Goal: Find specific page/section: Find specific page/section

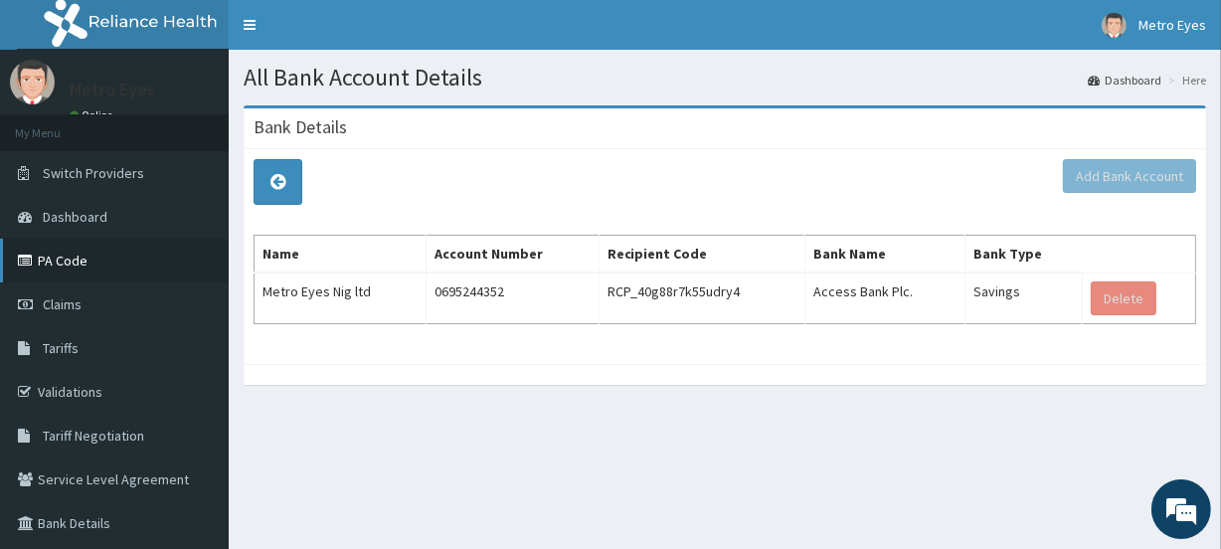
click at [89, 252] on link "PA Code" at bounding box center [114, 261] width 229 height 44
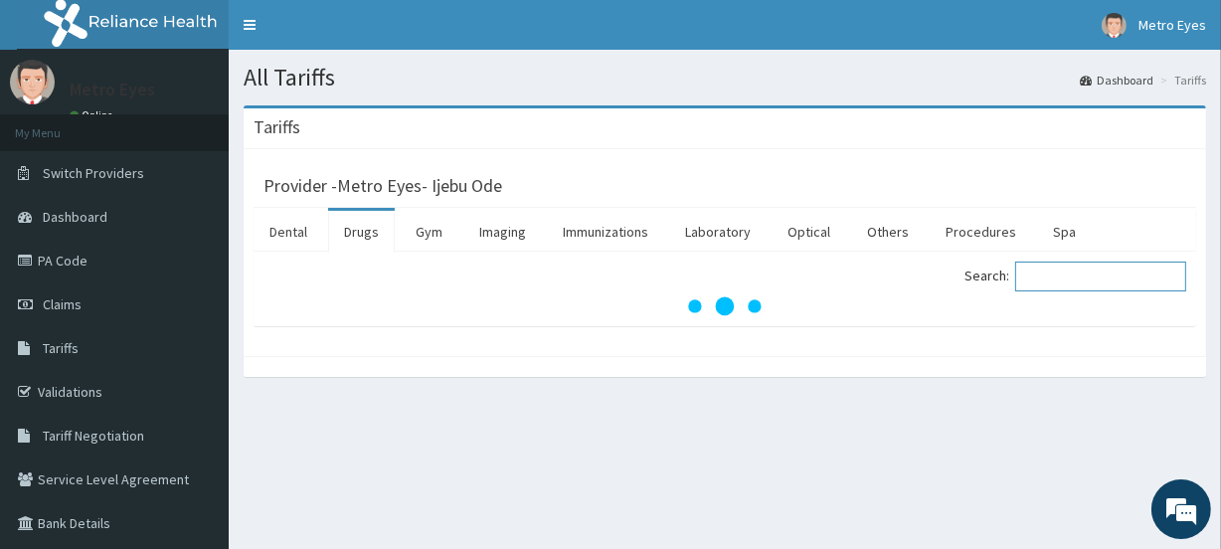
click at [1054, 280] on input "Search:" at bounding box center [1100, 276] width 171 height 30
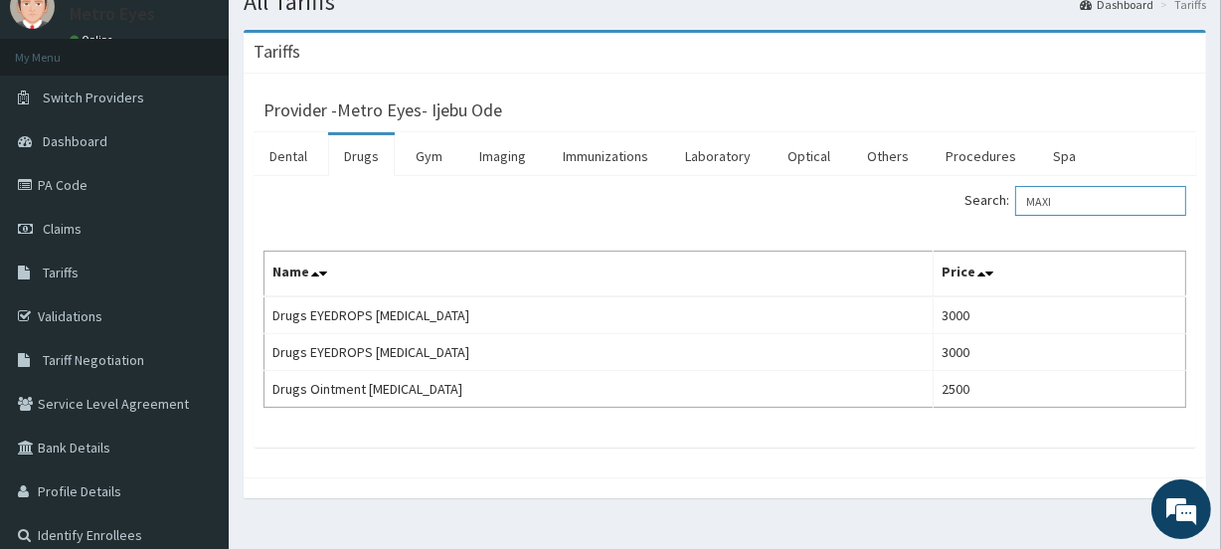
scroll to position [72, 0]
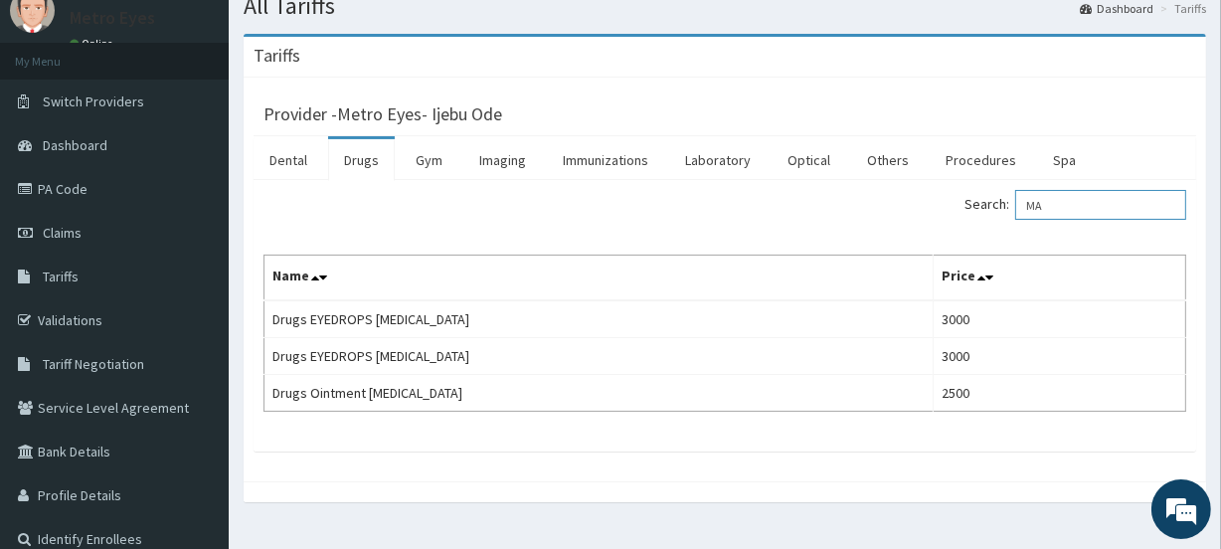
type input "M"
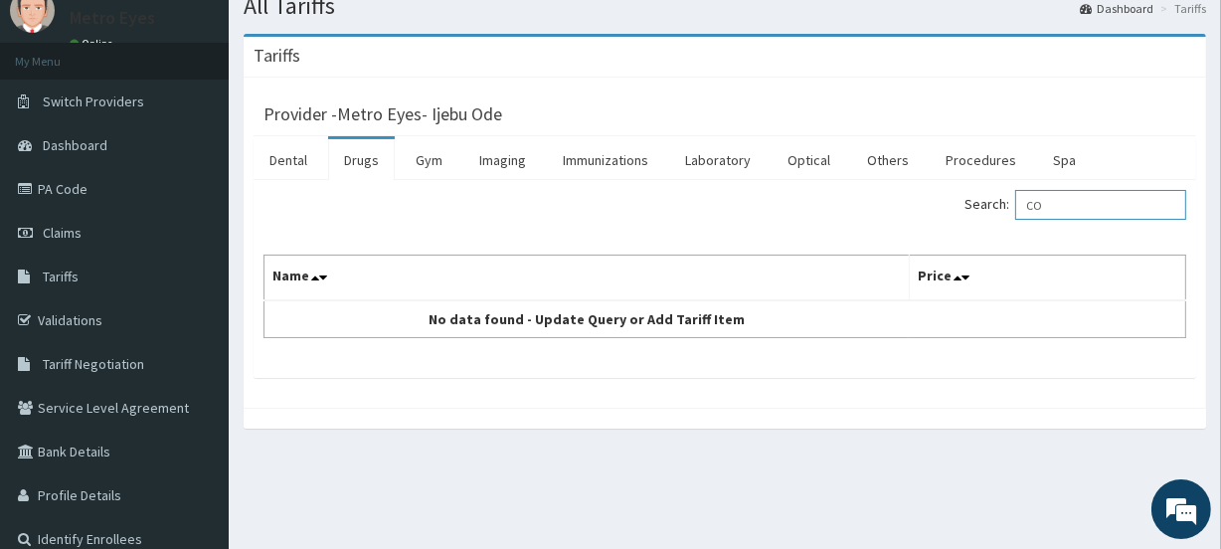
type input "C"
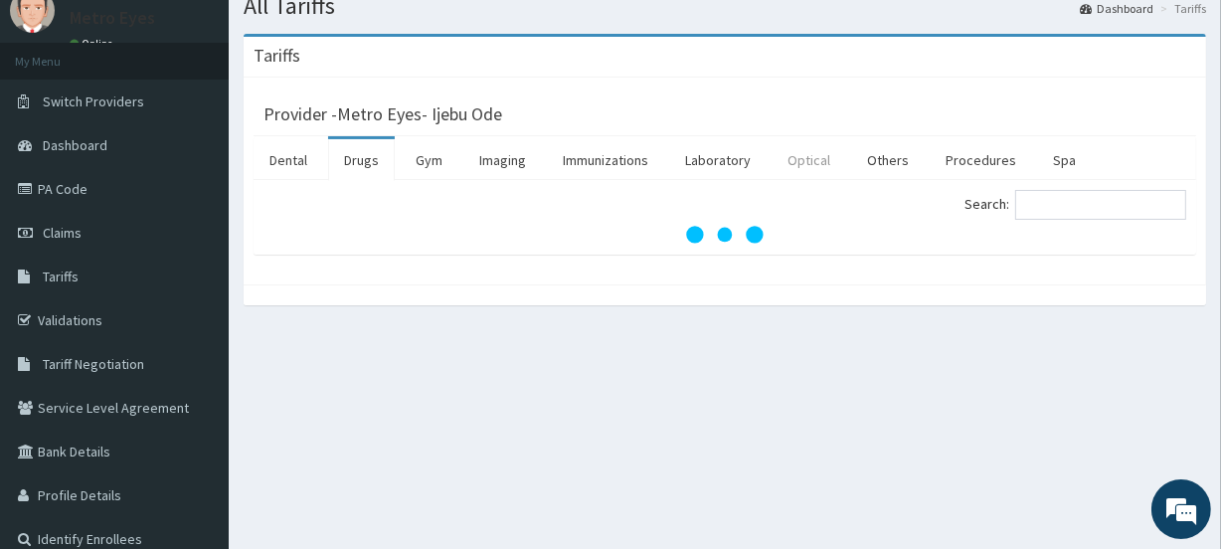
click at [823, 159] on link "Optical" at bounding box center [808, 160] width 75 height 42
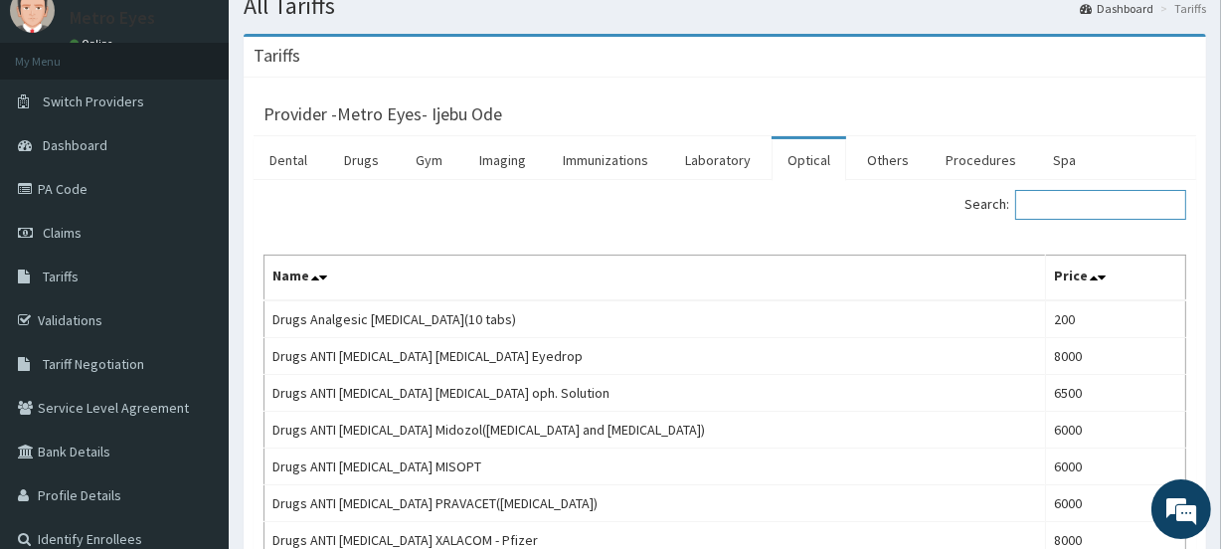
click at [1051, 192] on input "Search:" at bounding box center [1100, 205] width 171 height 30
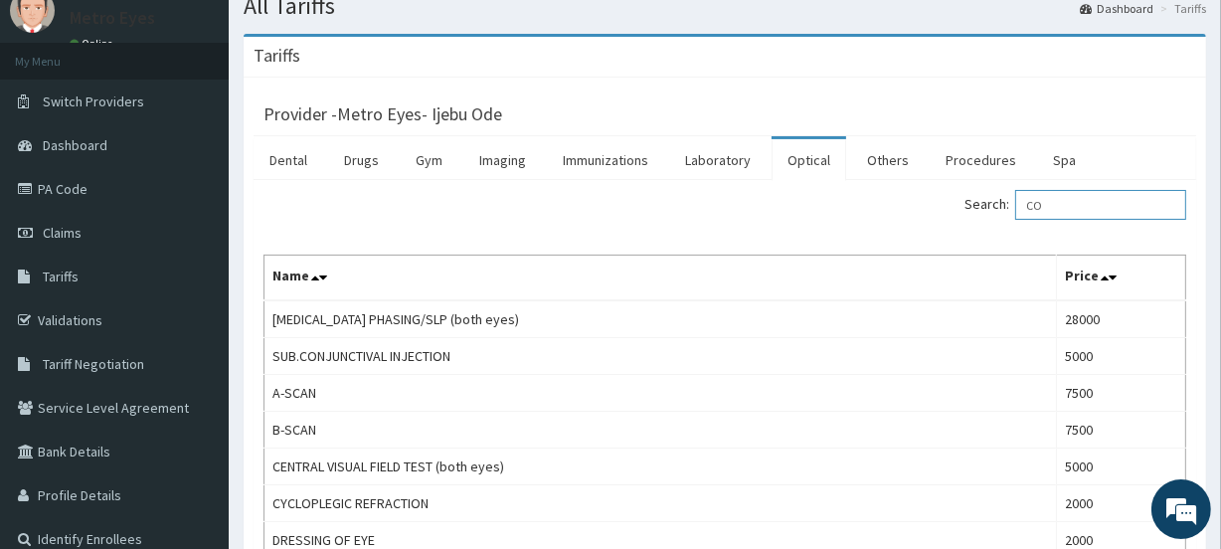
type input "CON"
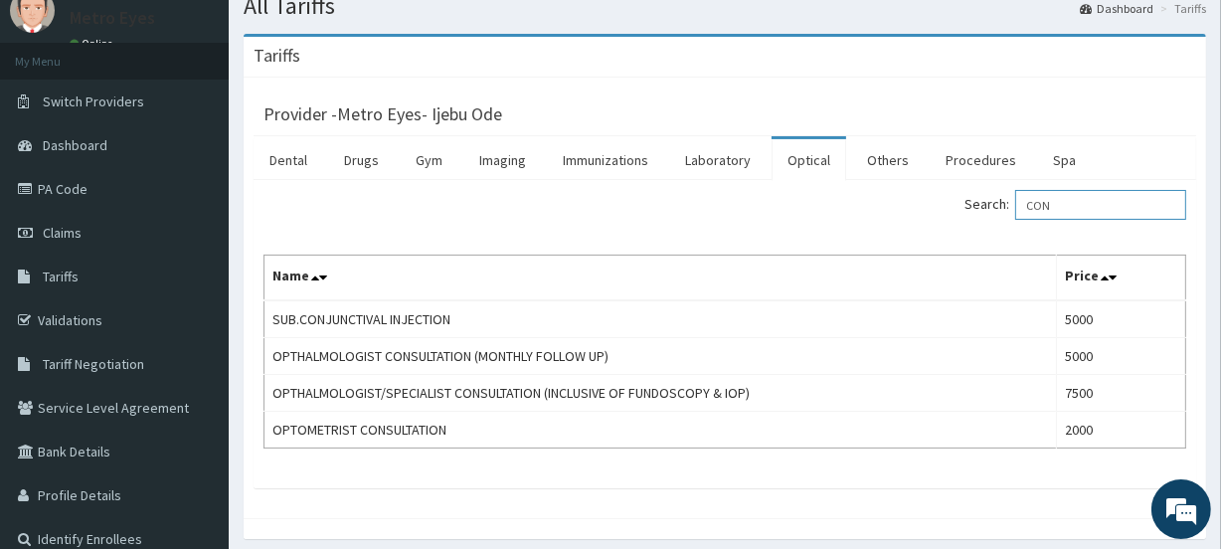
click at [1051, 191] on input "CON" at bounding box center [1100, 205] width 171 height 30
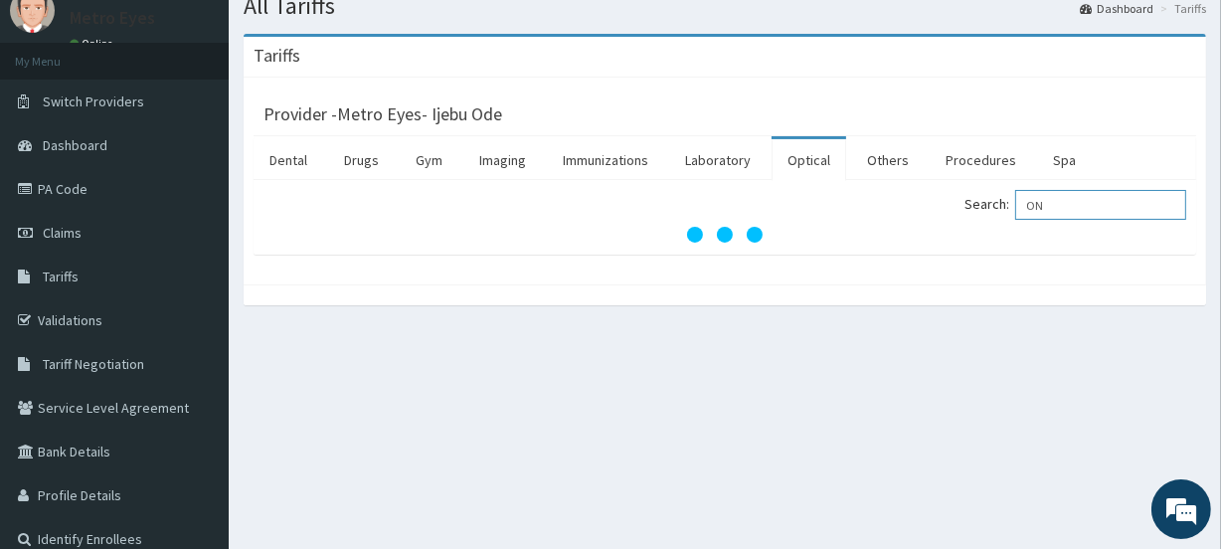
type input "O"
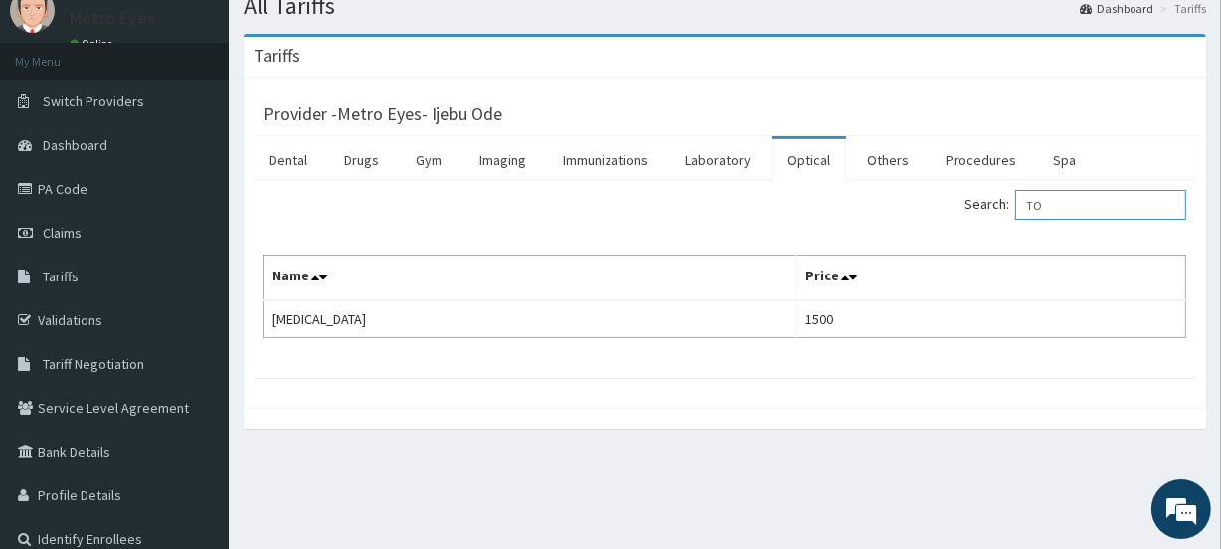
type input "T"
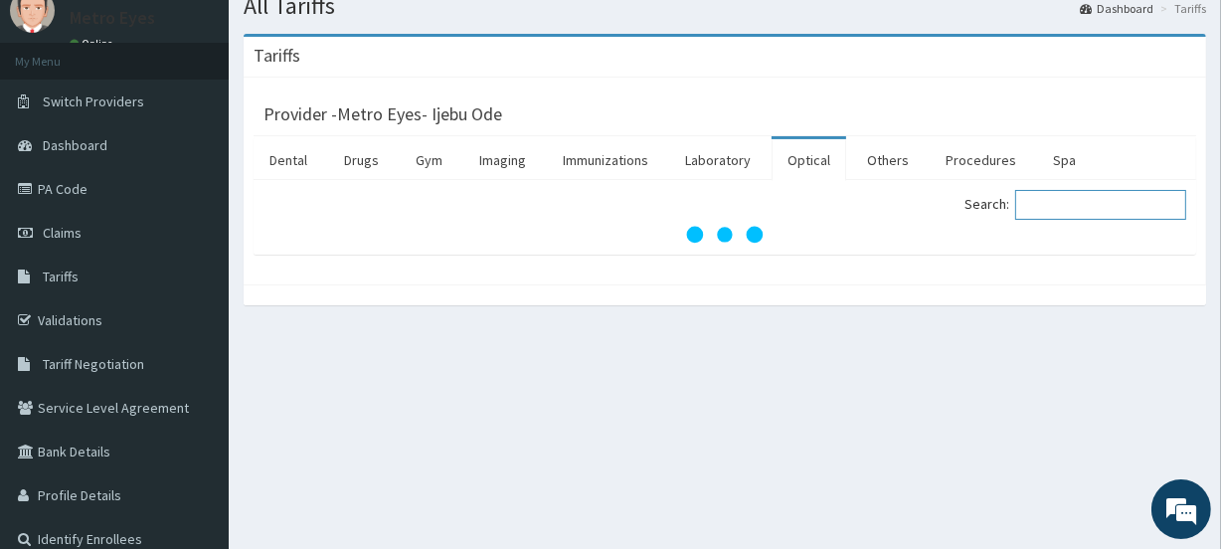
type input "F"
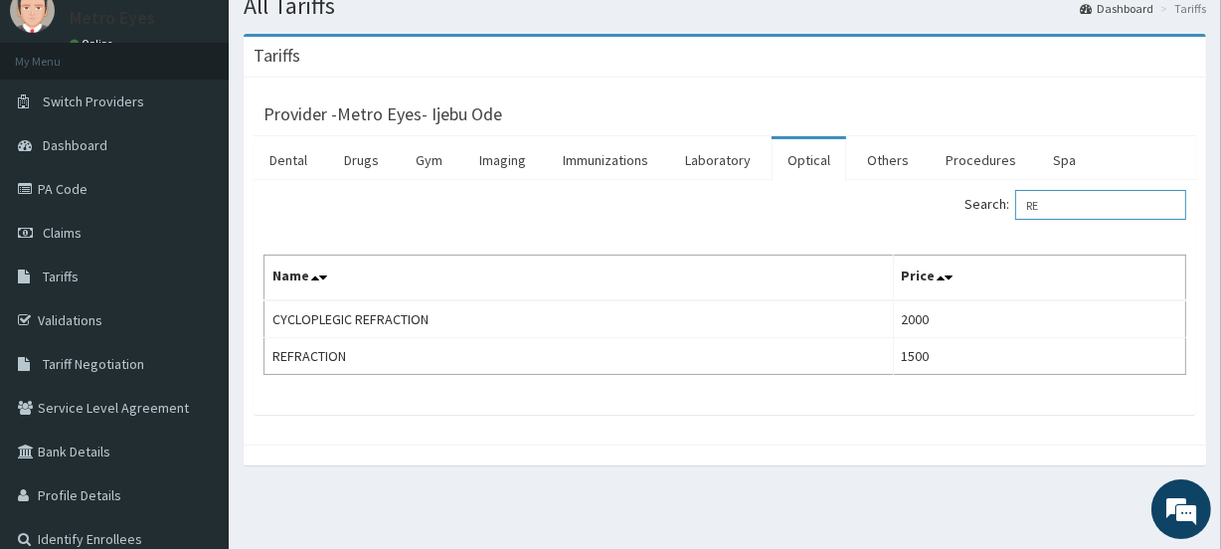
type input "R"
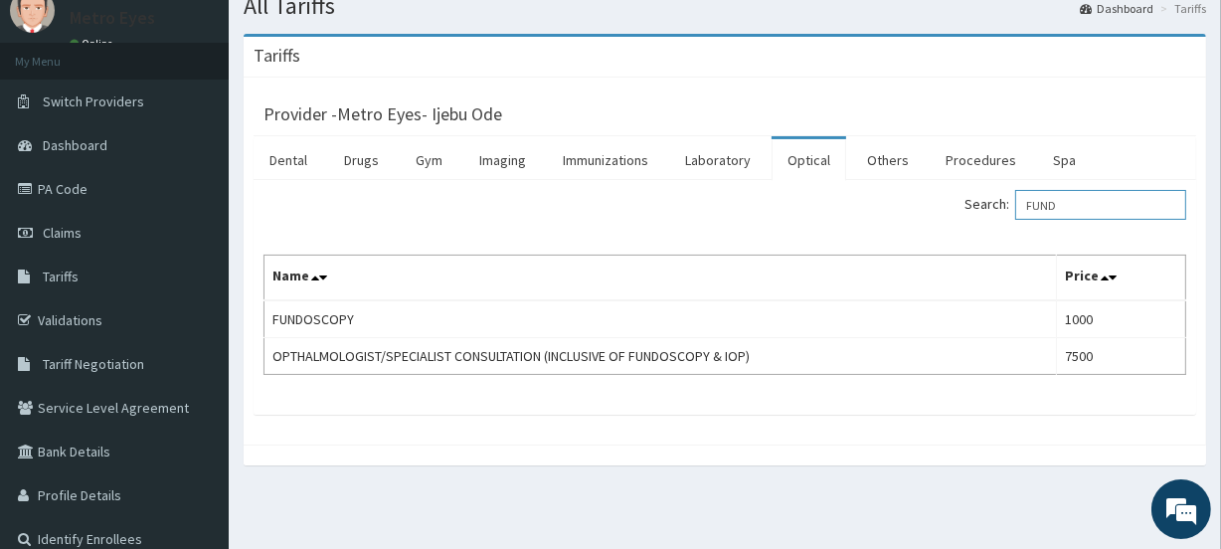
scroll to position [134, 0]
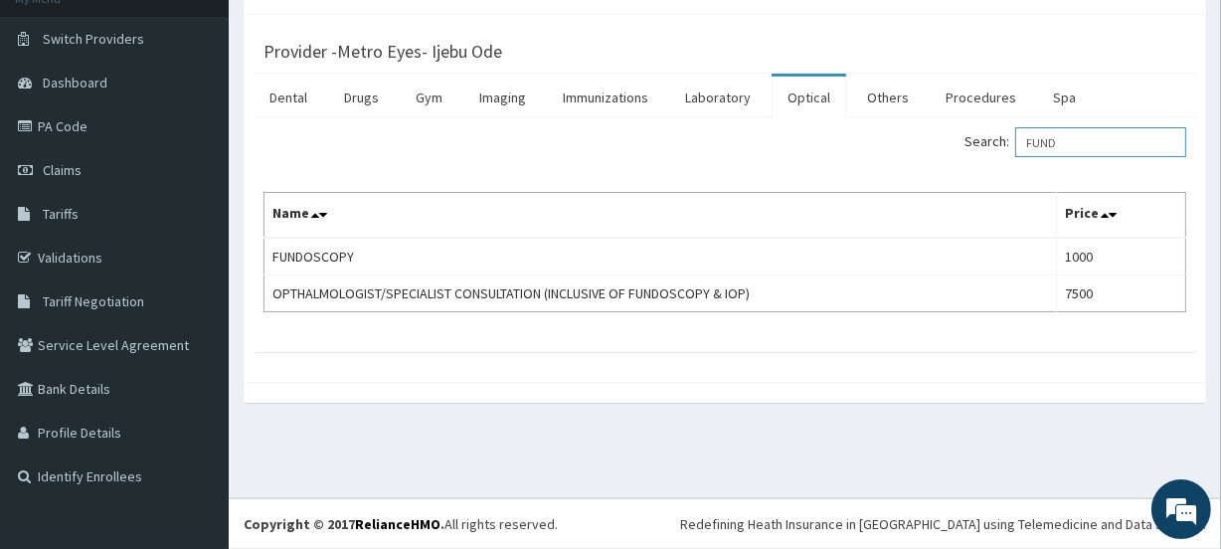
type input "FUND"
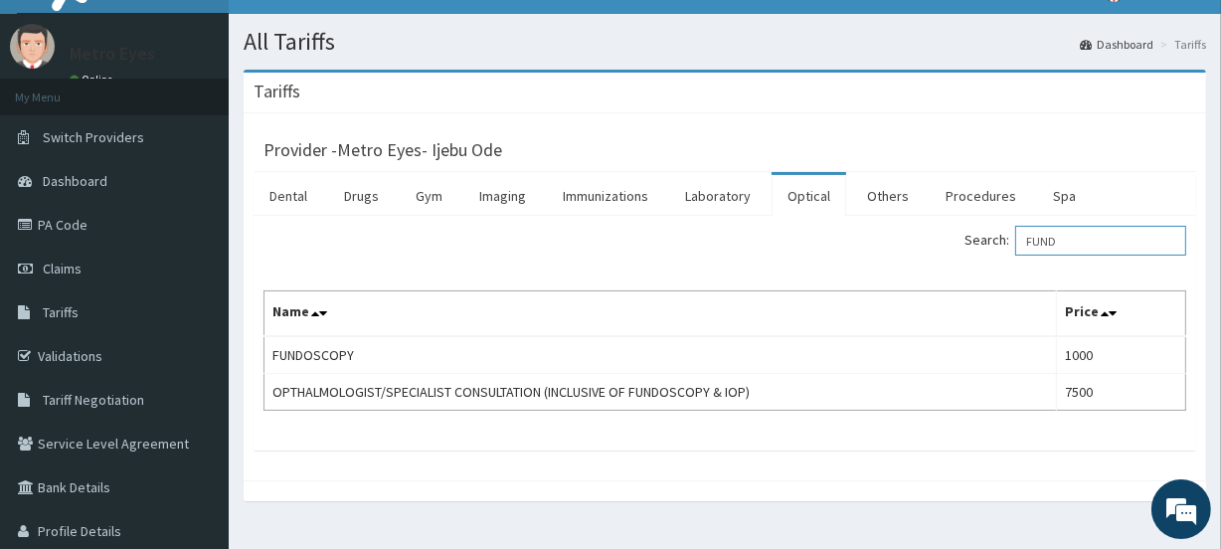
scroll to position [0, 0]
